Goal: Task Accomplishment & Management: Manage account settings

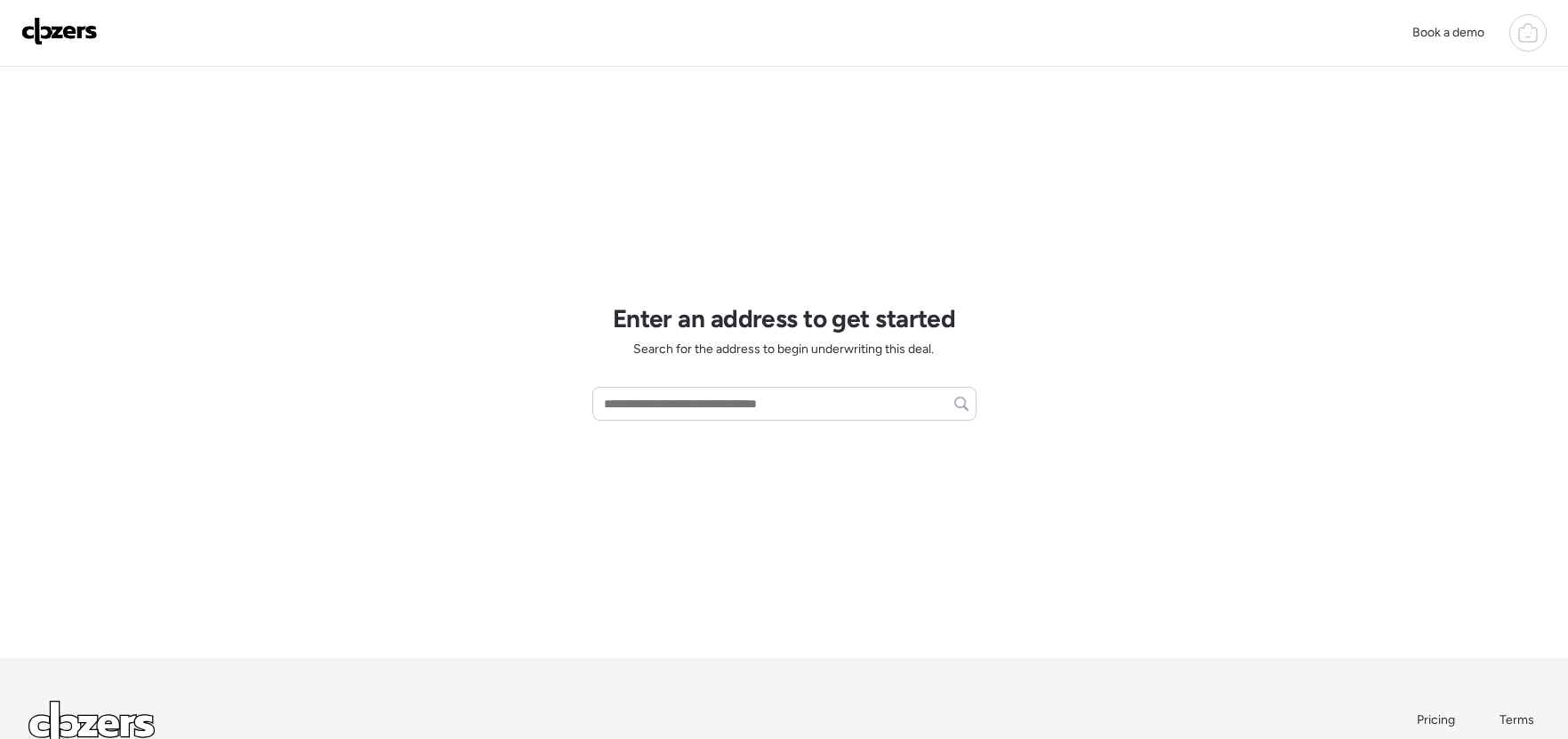
click at [1525, 35] on icon at bounding box center [1528, 33] width 21 height 21
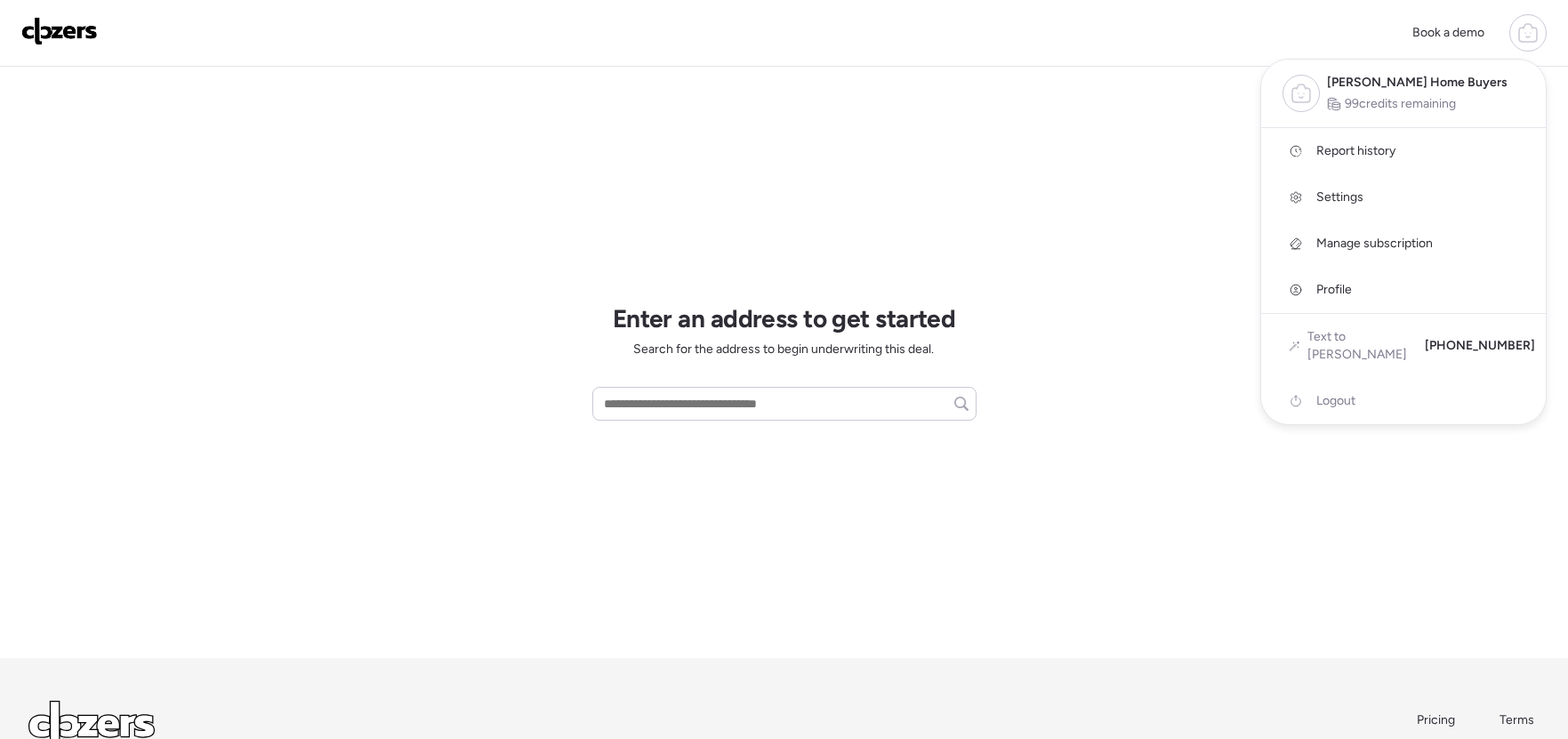
click at [1390, 243] on span "Manage subscription" at bounding box center [1374, 244] width 116 height 18
click at [1338, 243] on span "Manage subscription" at bounding box center [1374, 244] width 116 height 18
click at [1297, 243] on icon at bounding box center [1295, 243] width 13 height 13
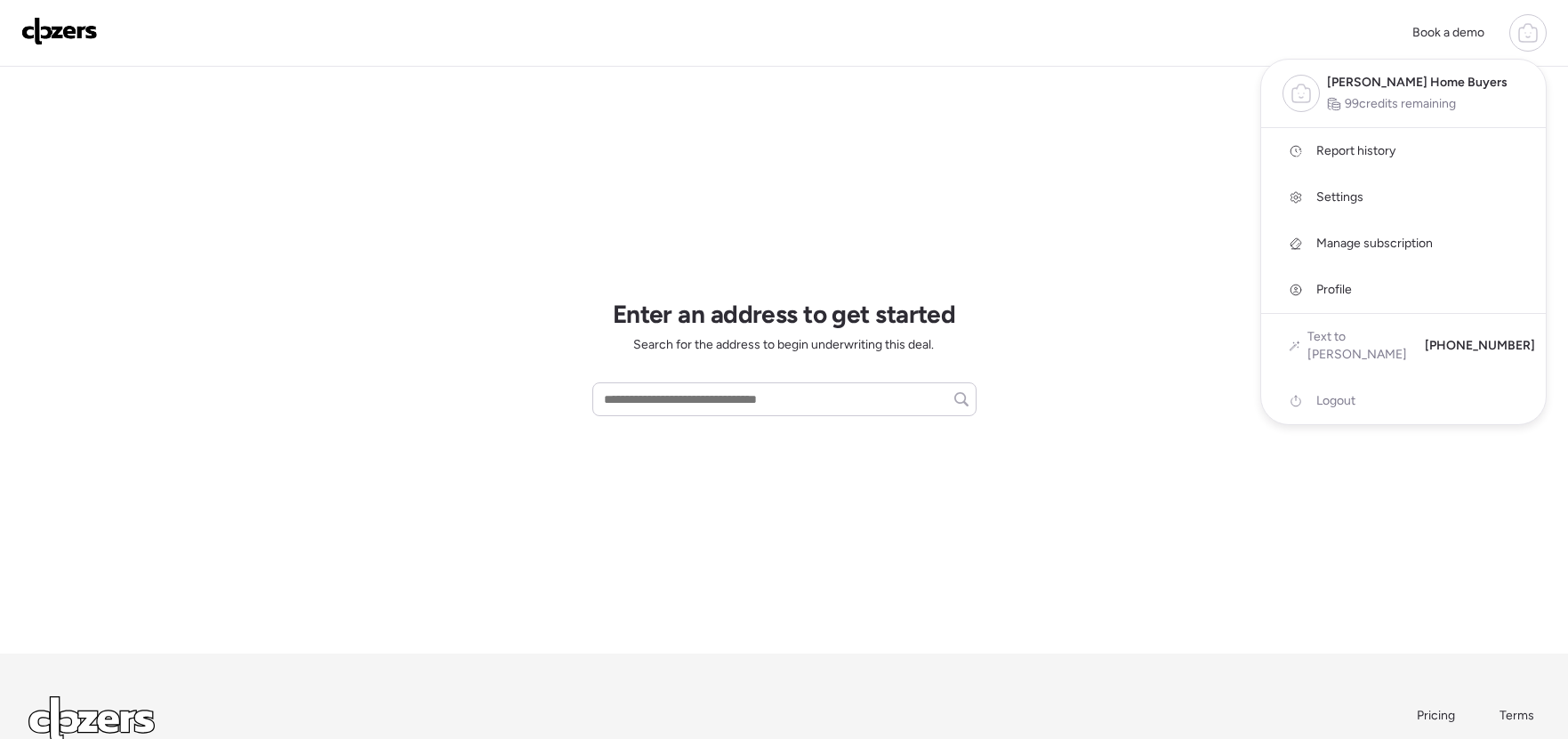
click at [1352, 244] on span "Manage subscription" at bounding box center [1374, 244] width 116 height 18
